Goal: Task Accomplishment & Management: Manage account settings

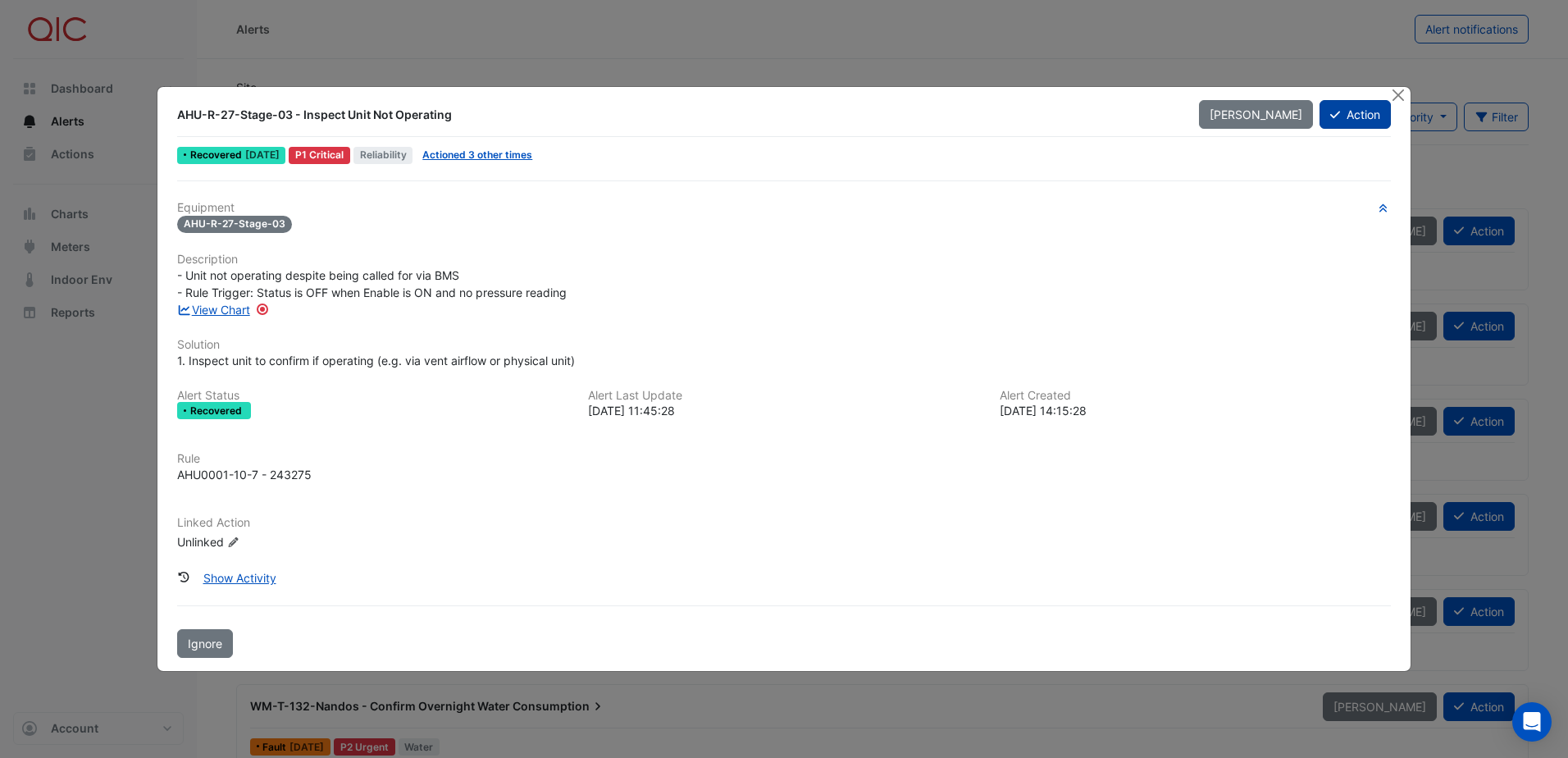
click at [1379, 114] on button "Action" at bounding box center [1355, 114] width 71 height 28
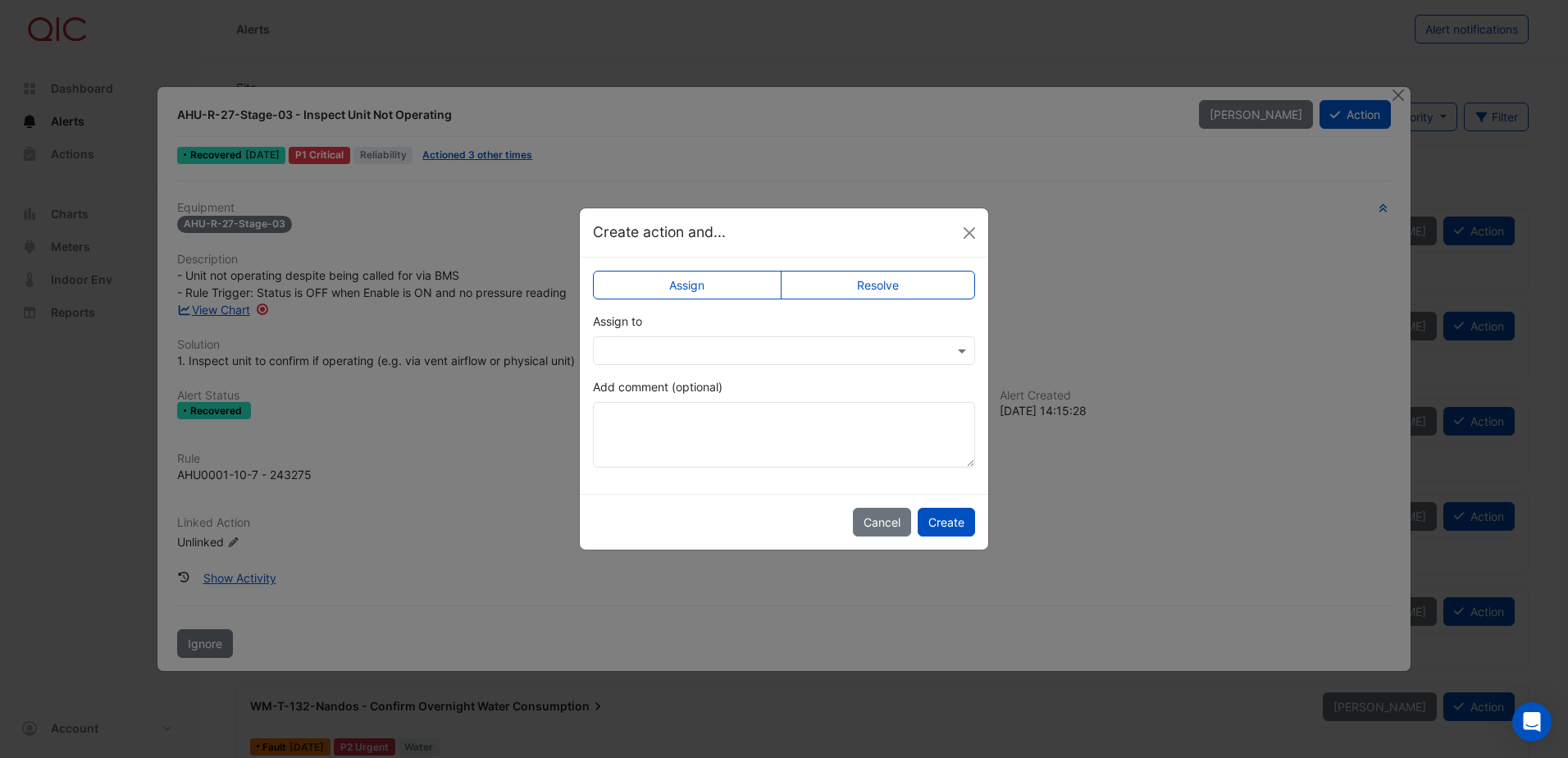
click at [901, 282] on label "Resolve" at bounding box center [878, 284] width 195 height 28
click at [950, 523] on button "Create" at bounding box center [946, 521] width 58 height 28
